Goal: Use online tool/utility: Utilize a website feature to perform a specific function

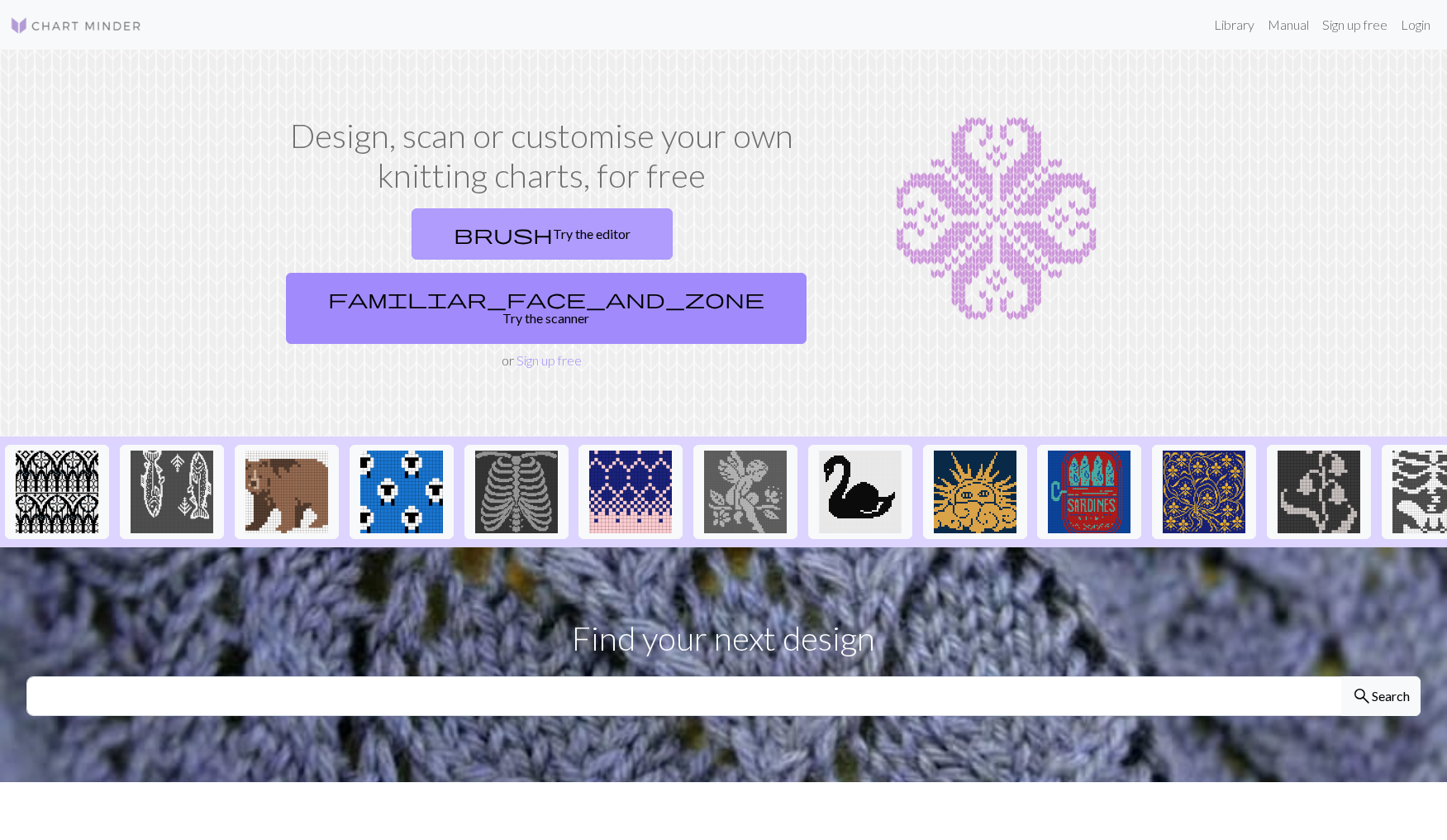
click at [425, 228] on link "brush Try the editor" at bounding box center [541, 234] width 261 height 52
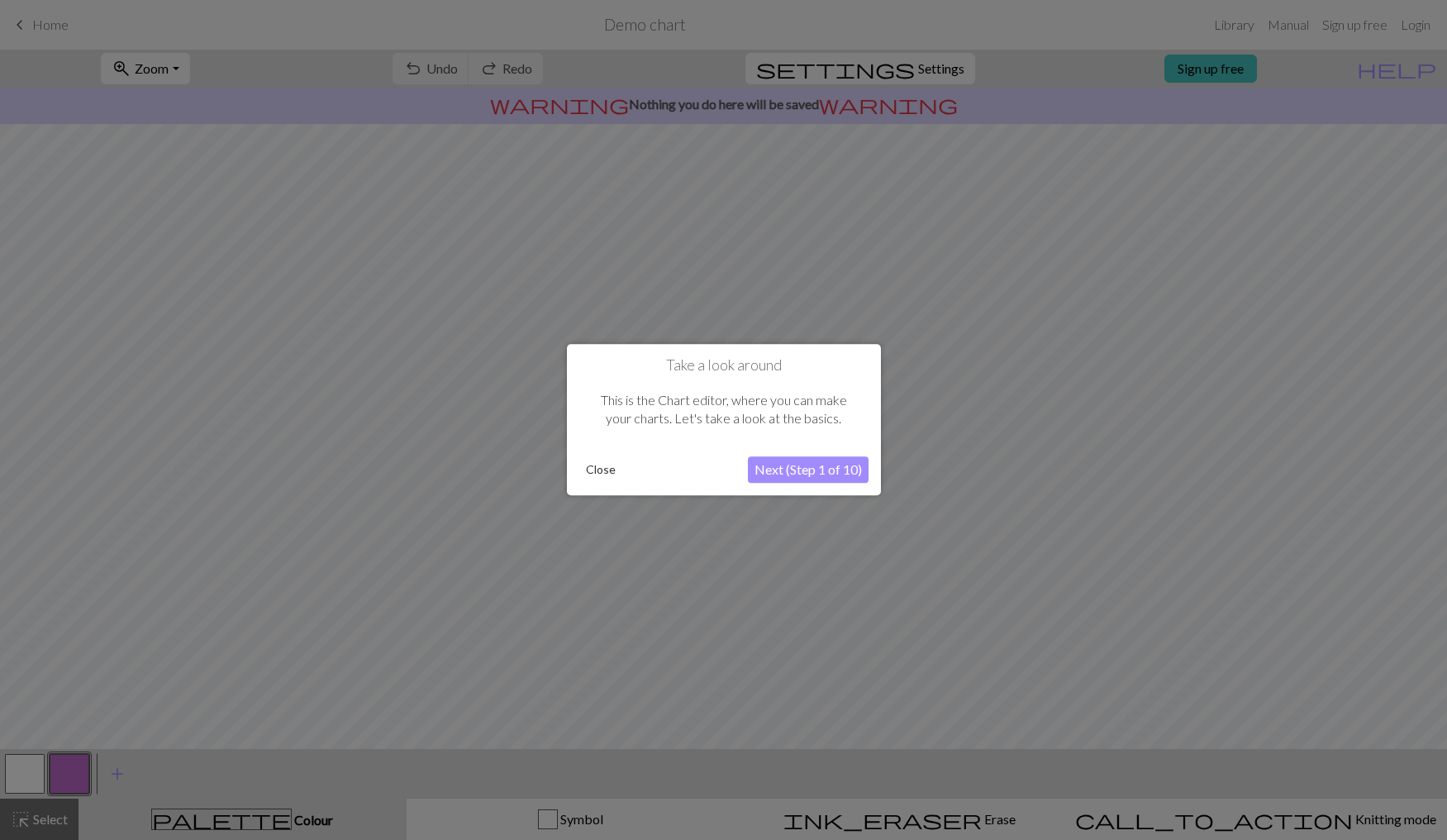
click at [777, 472] on button "Next (Step 1 of 10)" at bounding box center [808, 470] width 121 height 27
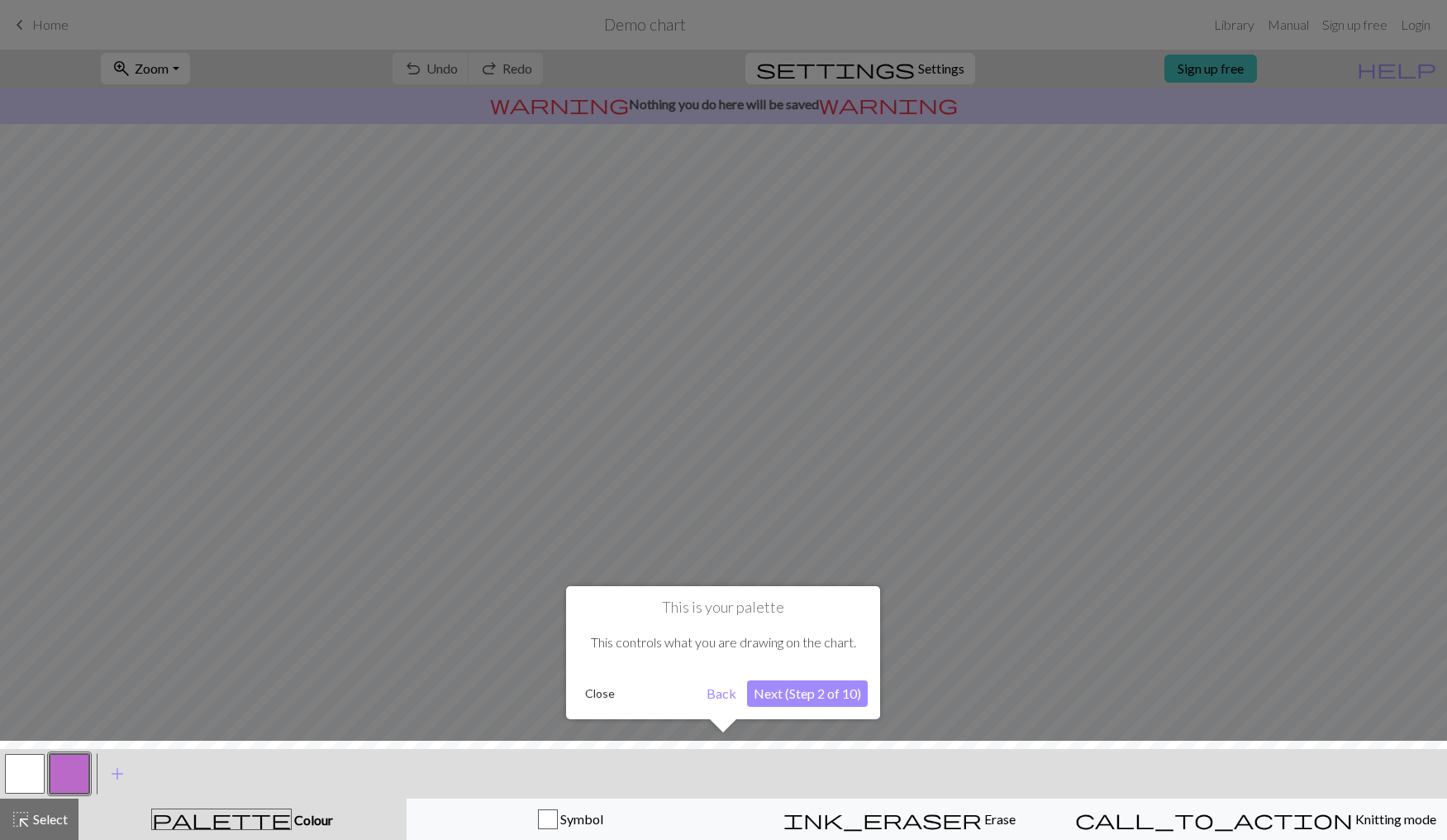
click at [831, 698] on button "Next (Step 2 of 10)" at bounding box center [807, 693] width 121 height 27
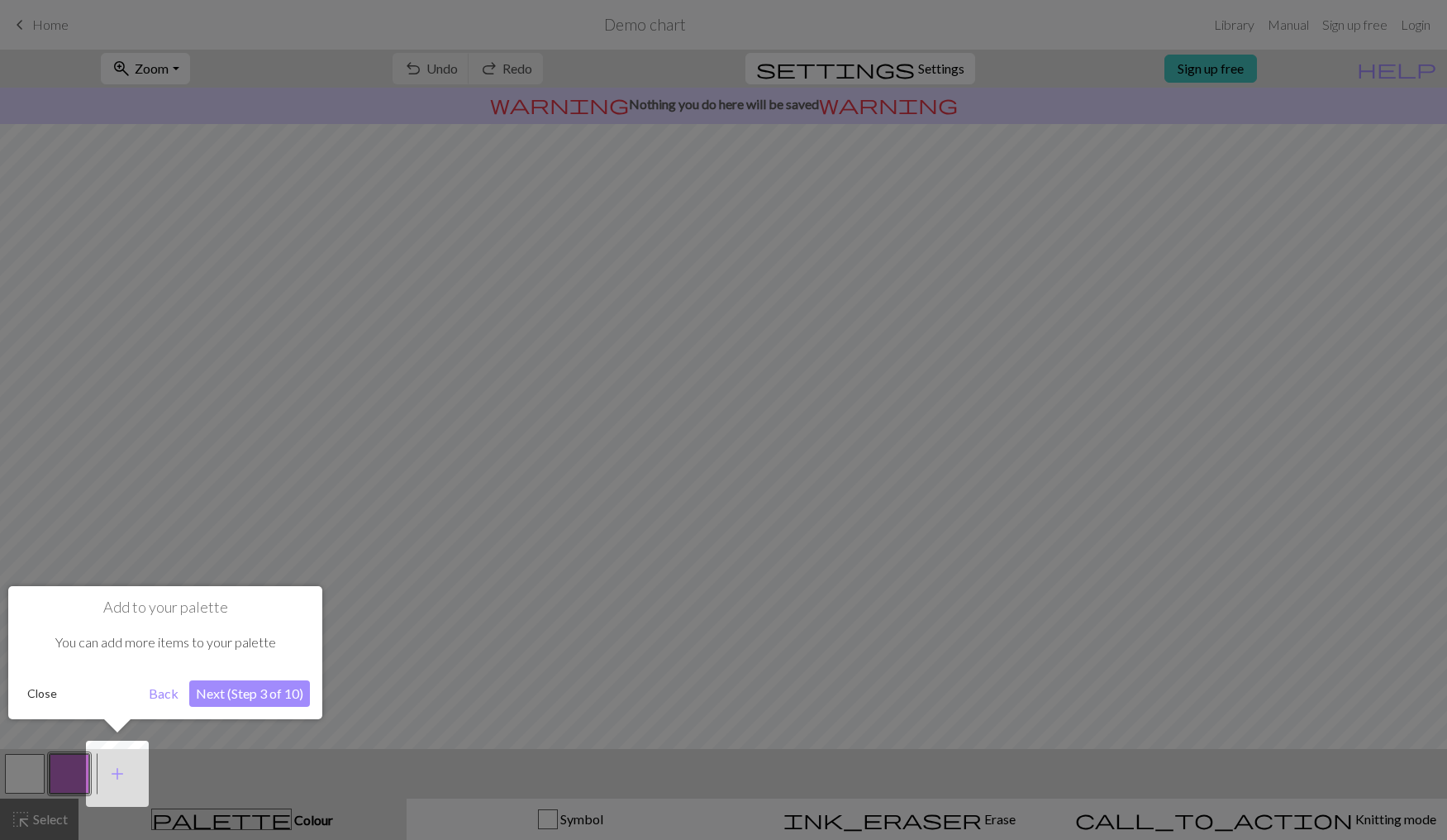
click at [275, 690] on button "Next (Step 3 of 10)" at bounding box center [249, 693] width 121 height 27
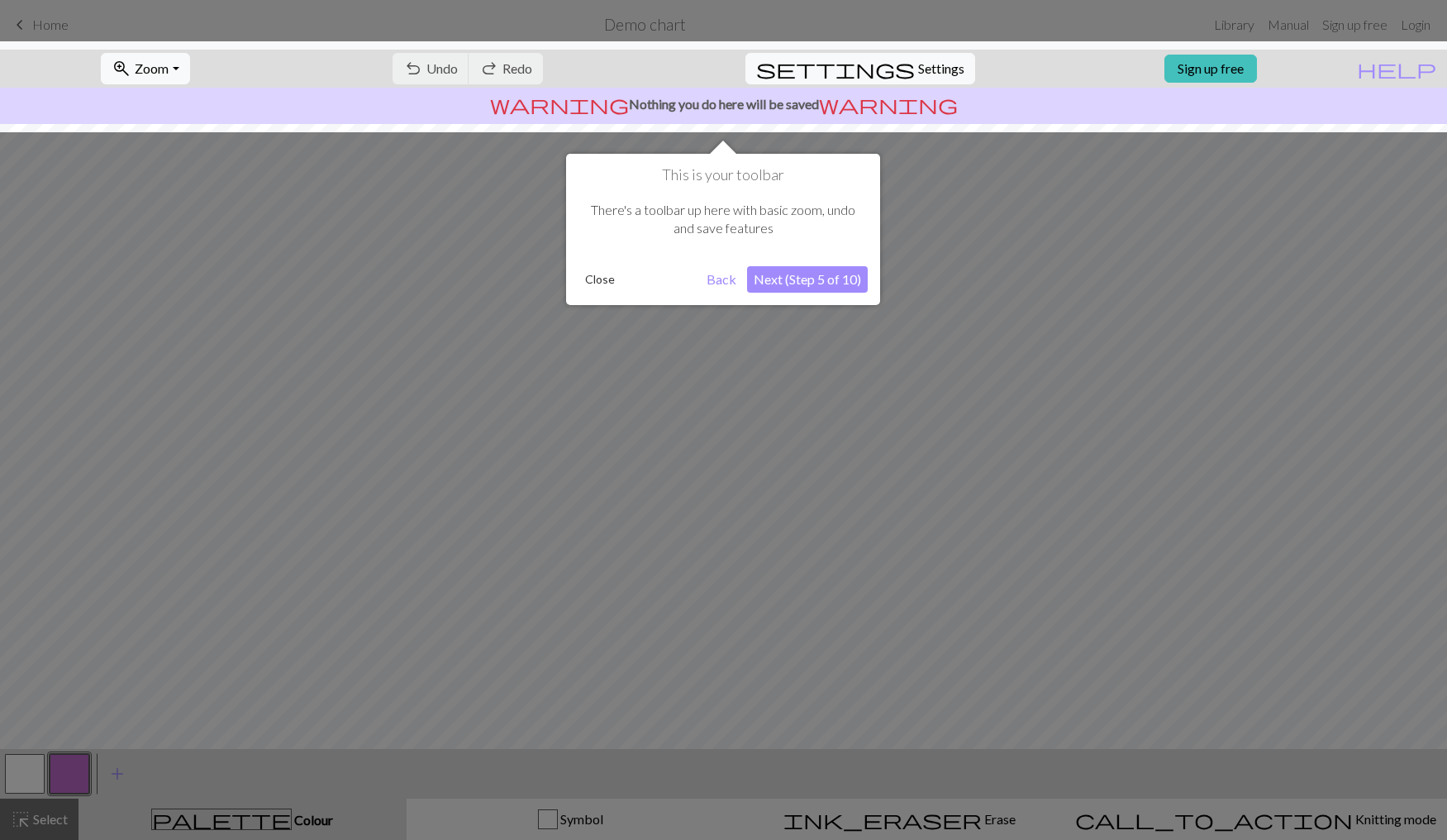
click at [801, 277] on button "Next (Step 5 of 10)" at bounding box center [807, 279] width 121 height 27
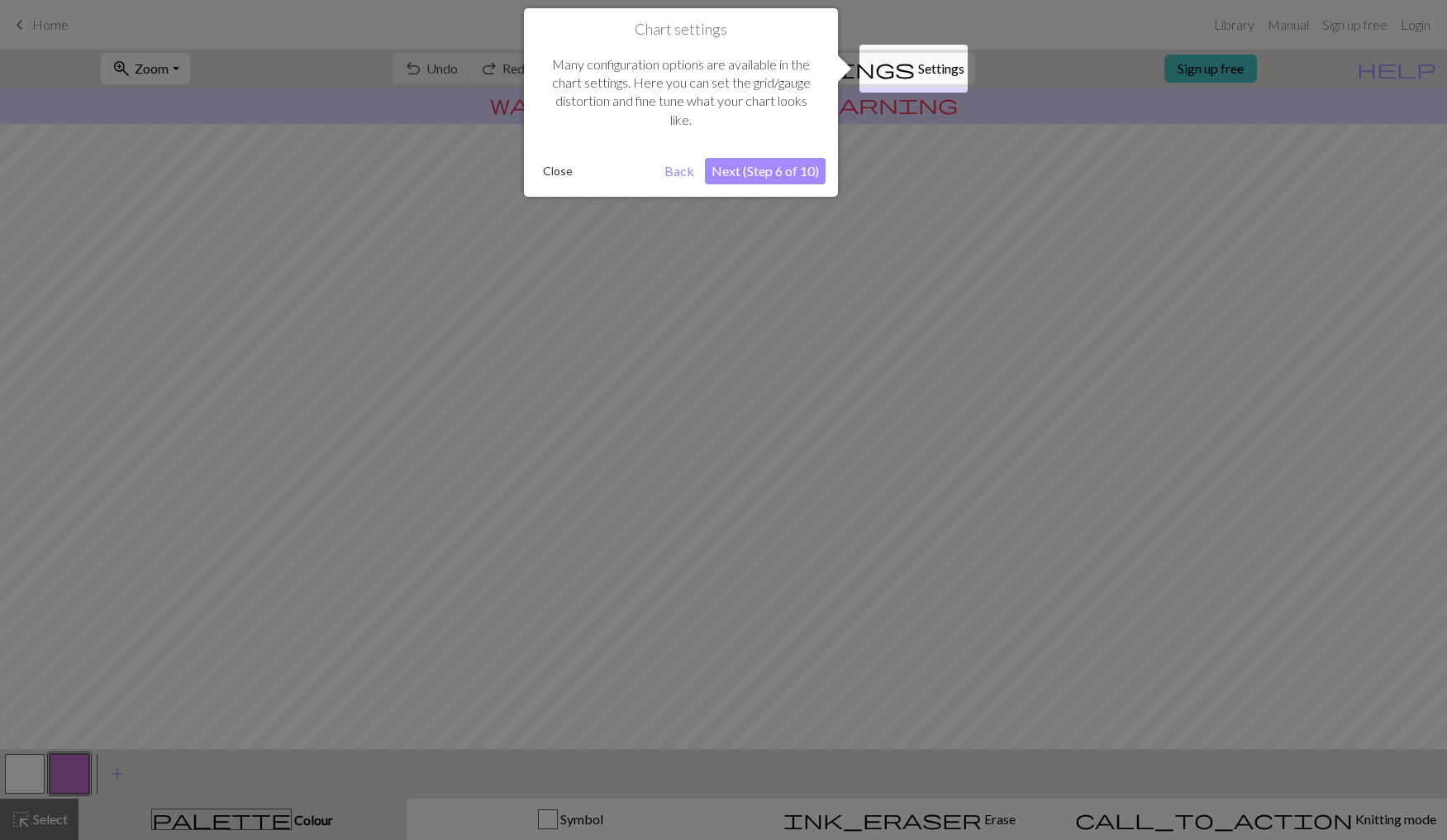
click at [781, 168] on button "Next (Step 6 of 10)" at bounding box center [765, 171] width 121 height 27
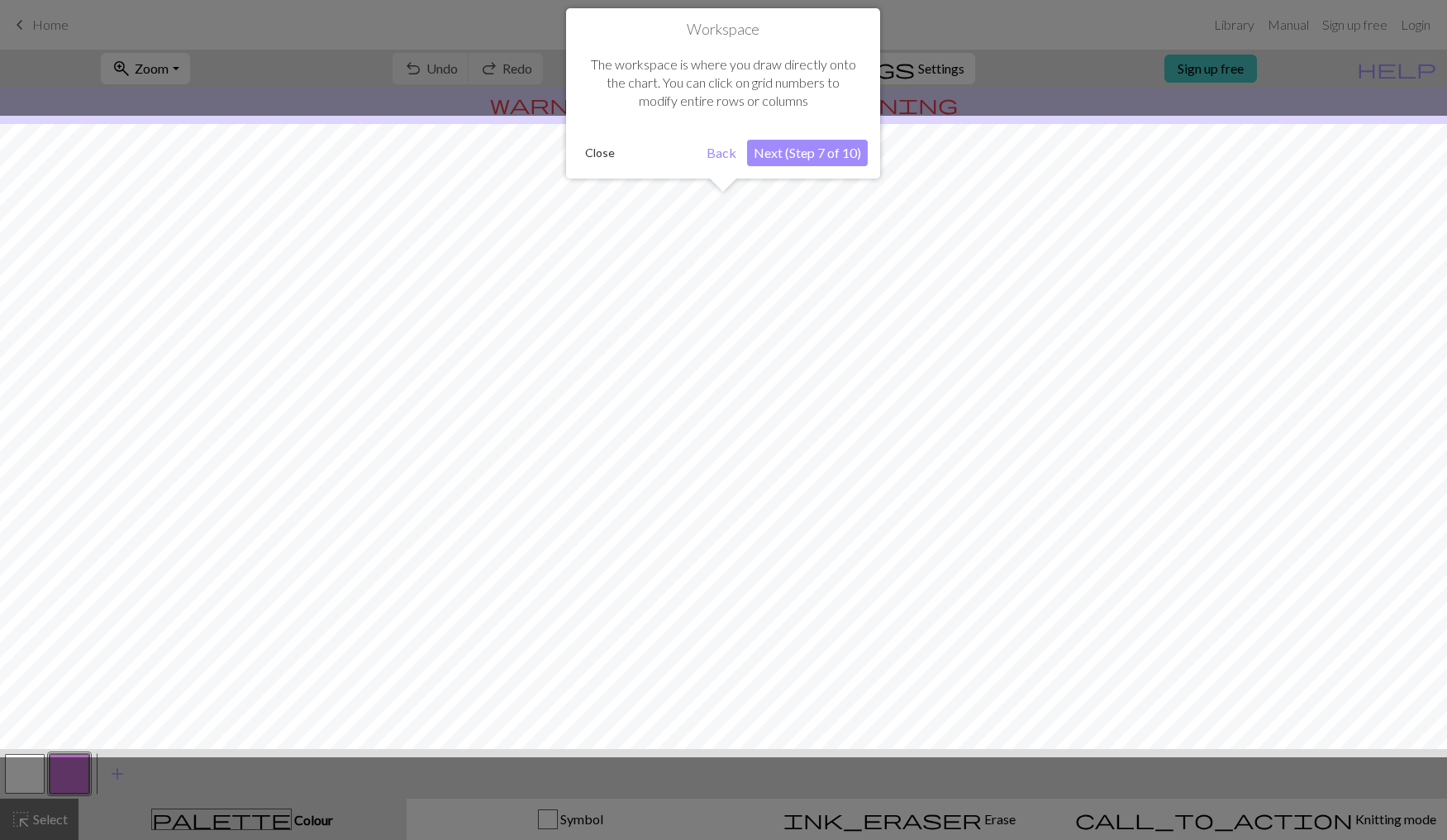
click at [820, 159] on button "Next (Step 7 of 10)" at bounding box center [807, 152] width 121 height 27
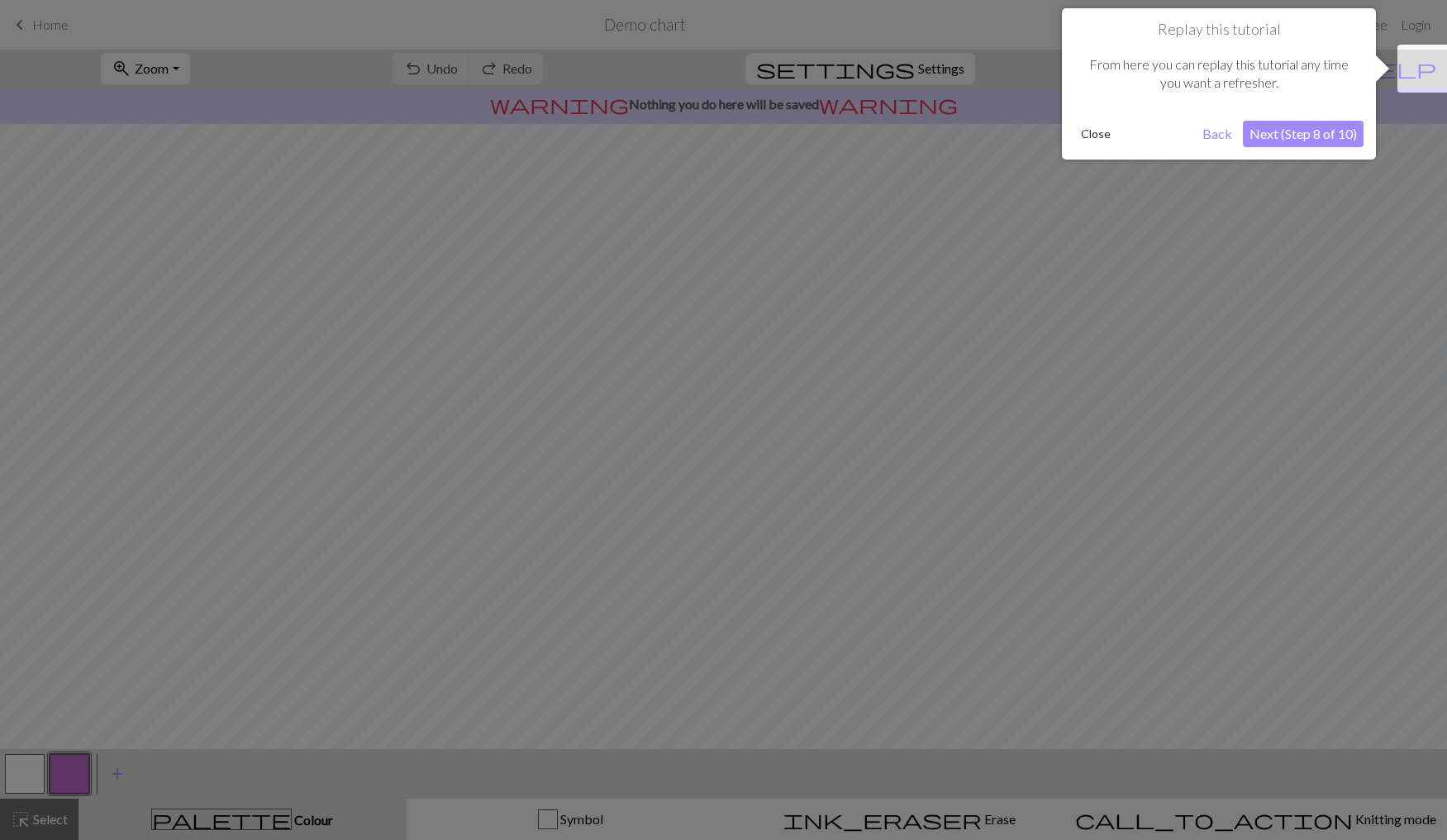
click at [1288, 134] on button "Next (Step 8 of 10)" at bounding box center [1303, 134] width 121 height 27
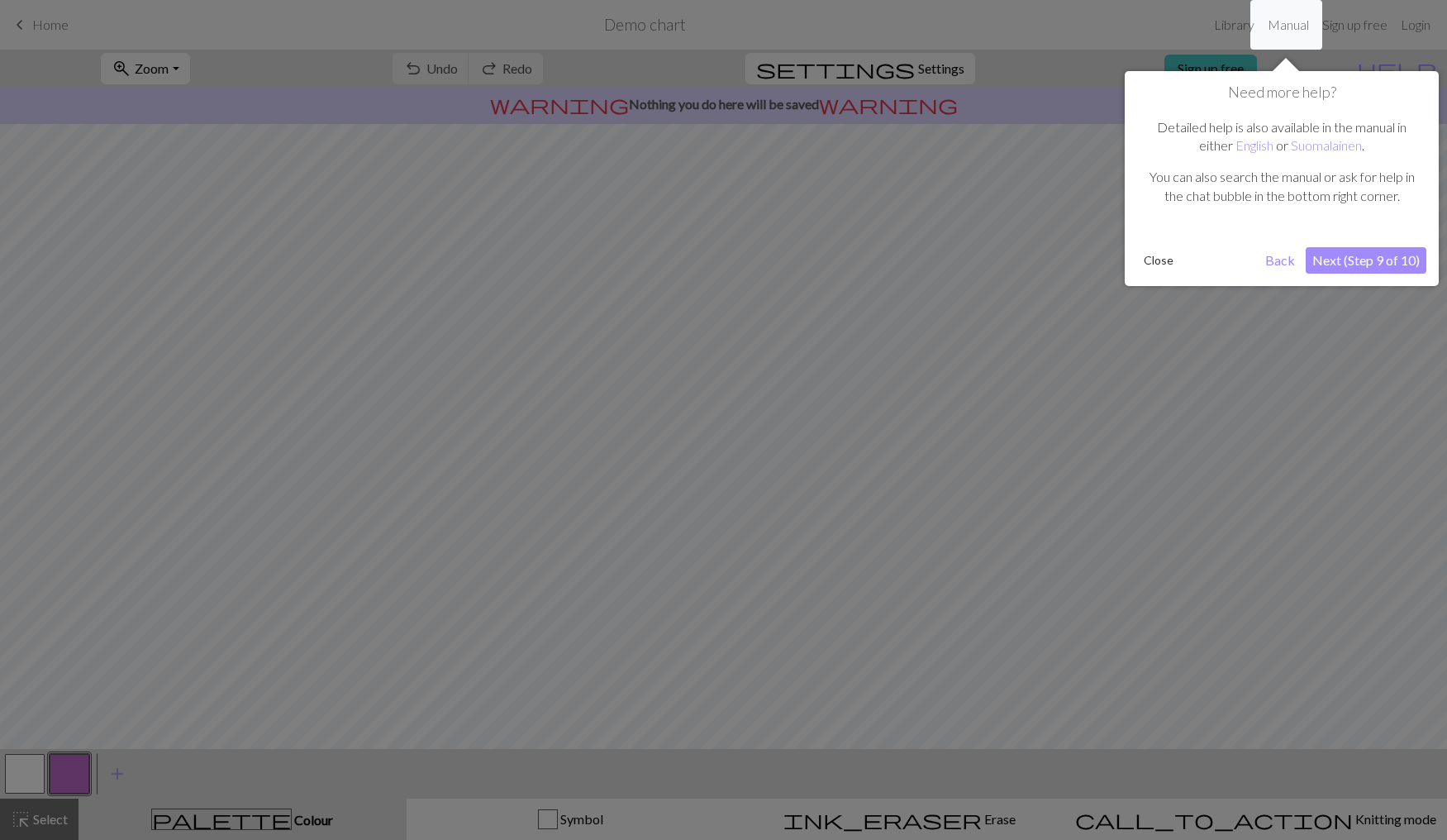
click at [1377, 259] on button "Next (Step 9 of 10)" at bounding box center [1366, 260] width 121 height 27
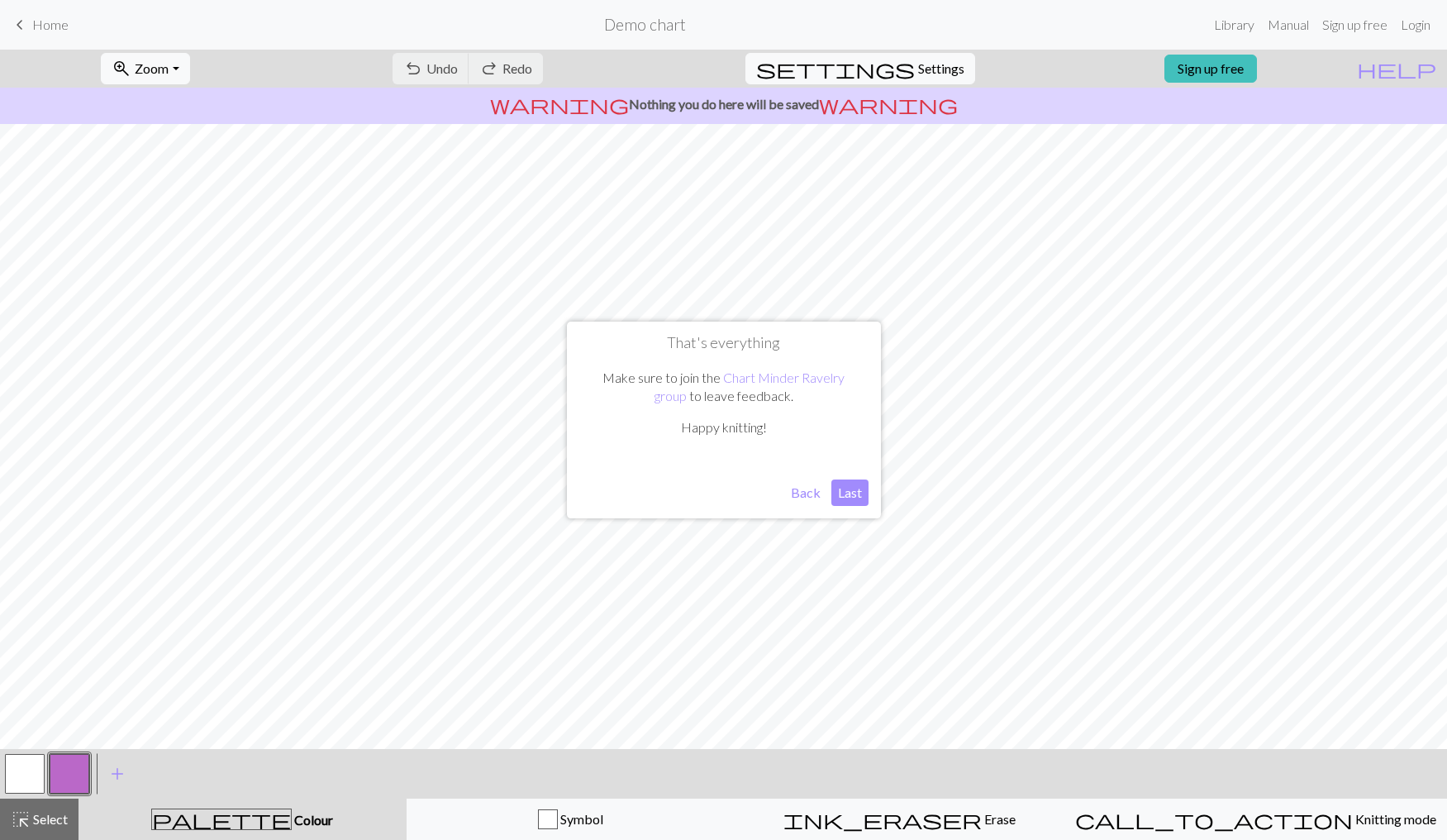
click at [847, 493] on button "Last" at bounding box center [850, 492] width 37 height 27
click at [928, 72] on span "Settings" at bounding box center [942, 69] width 46 height 20
select select "aran"
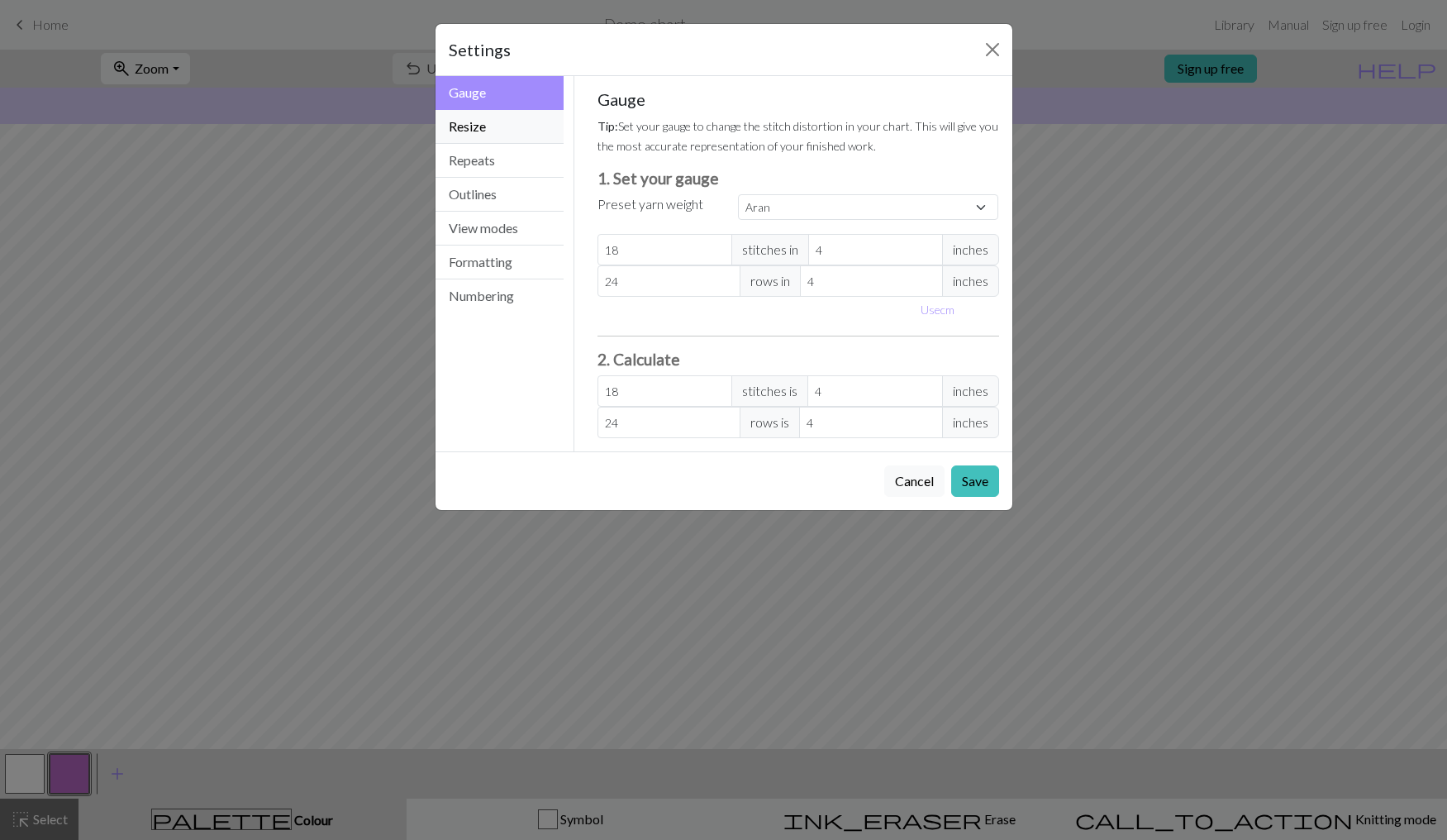
click at [523, 123] on button "Resize" at bounding box center [500, 126] width 129 height 34
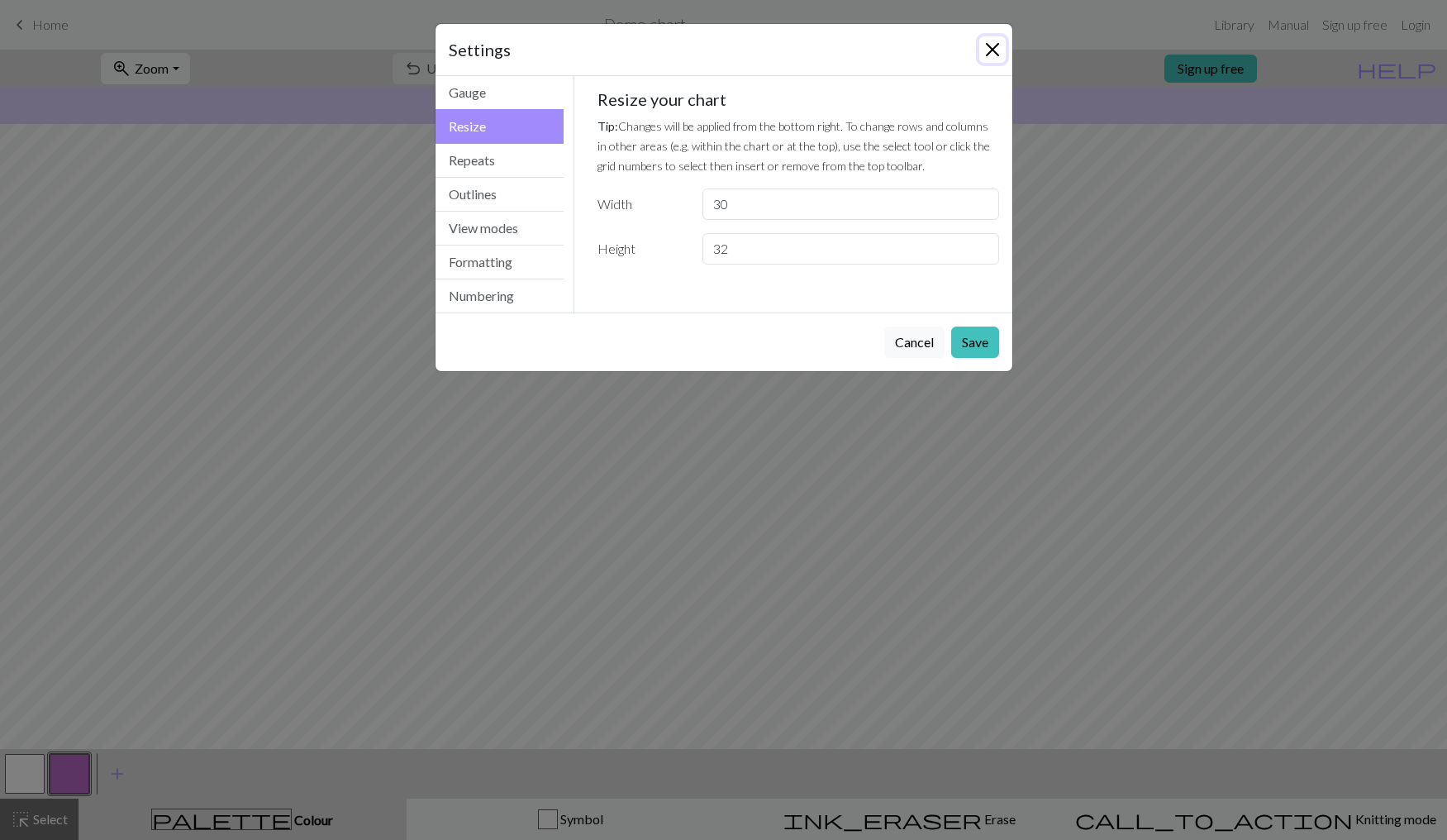
click at [992, 50] on button "Close" at bounding box center [992, 49] width 27 height 27
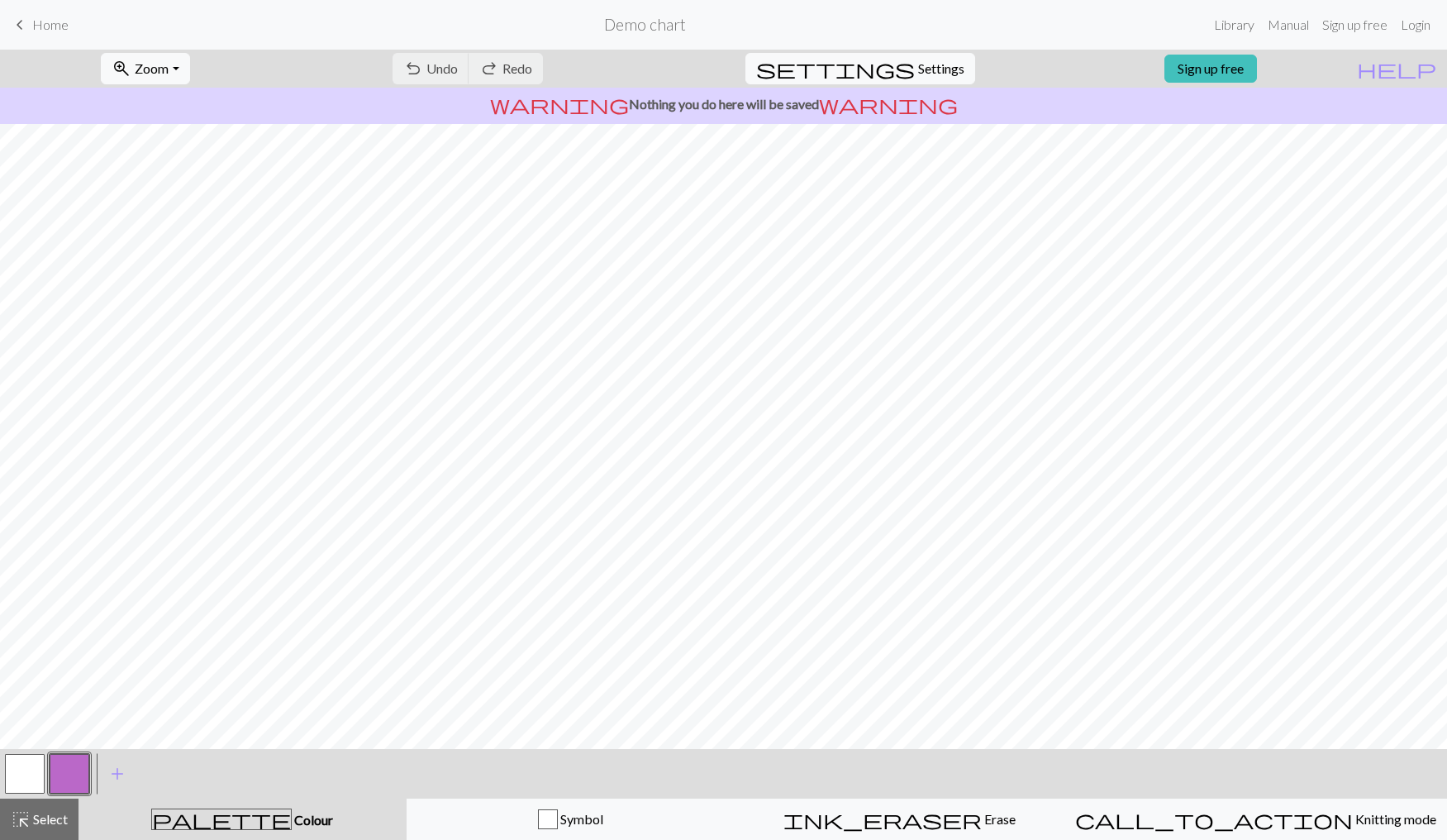
click at [231, 816] on span "palette" at bounding box center [221, 819] width 139 height 23
click at [1304, 830] on button "call_to_action Knitting mode Knitting mode" at bounding box center [1255, 819] width 383 height 41
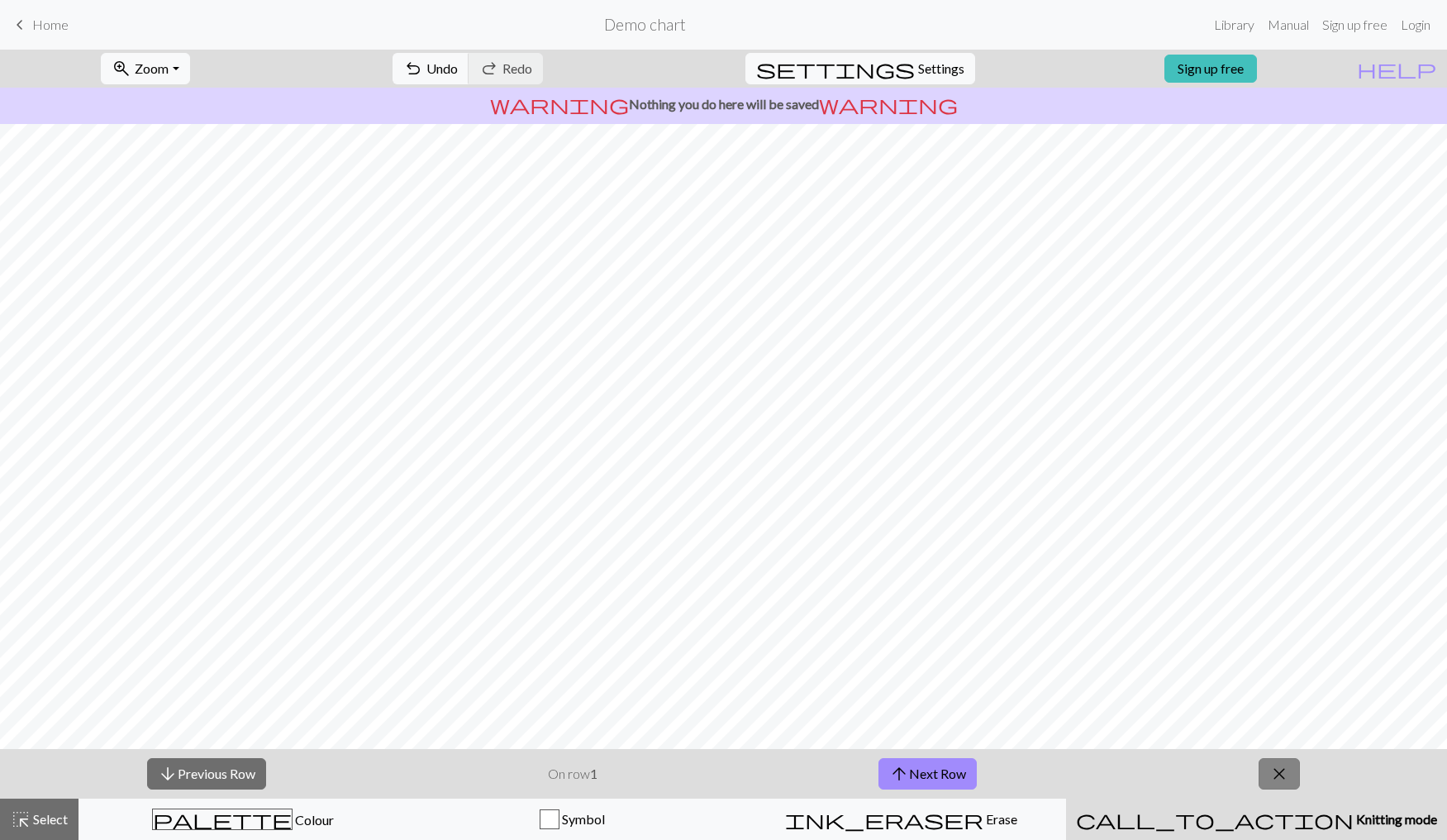
click at [1291, 769] on button "close" at bounding box center [1279, 774] width 42 height 31
